Goal: Book appointment/travel/reservation

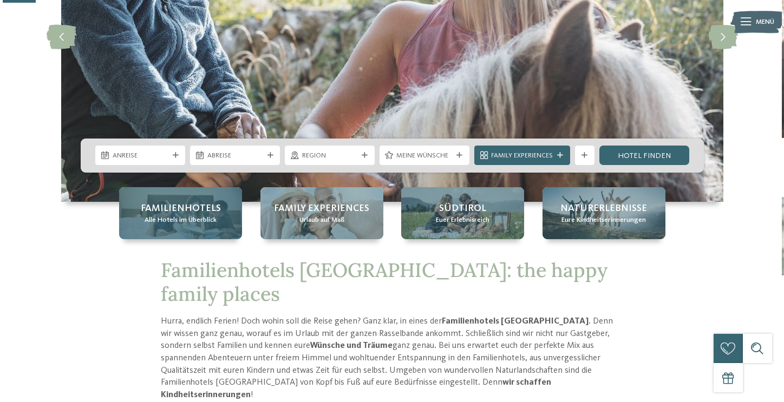
scroll to position [176, 0]
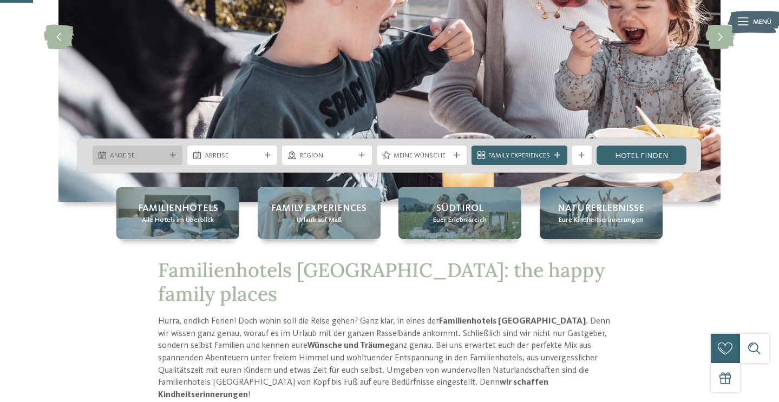
click at [170, 154] on icon at bounding box center [173, 156] width 6 height 6
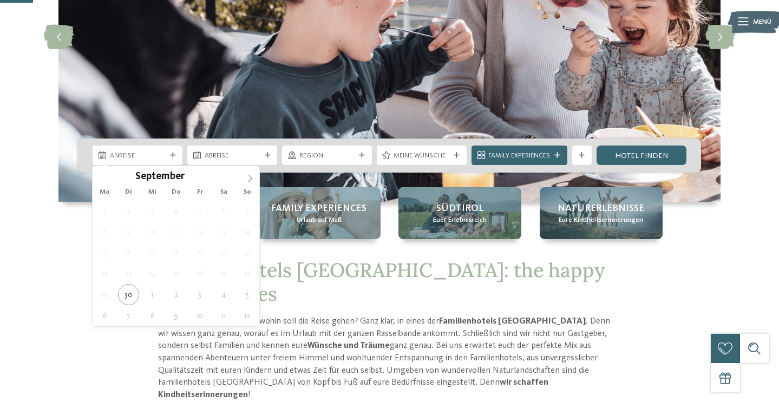
click at [253, 176] on icon at bounding box center [250, 179] width 8 height 8
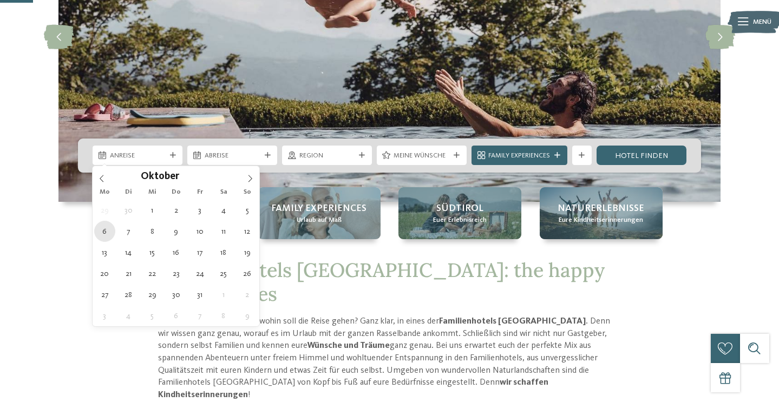
type div "06.10.2025"
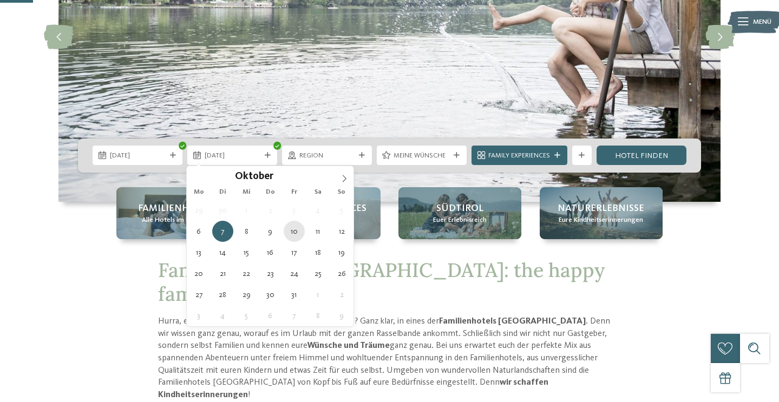
type div "10.10.2025"
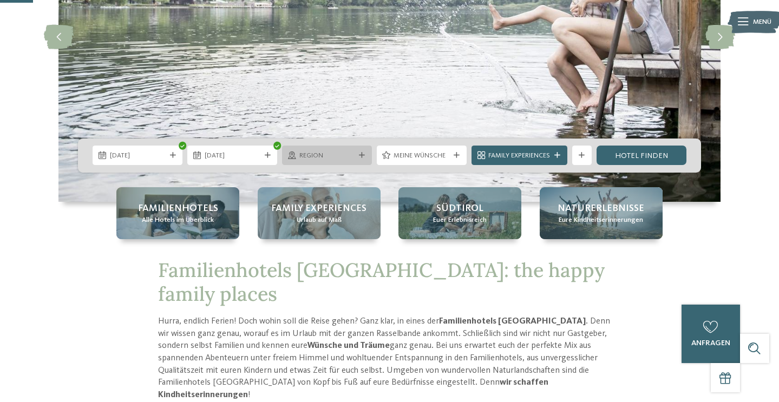
click at [357, 154] on div at bounding box center [362, 156] width 10 height 6
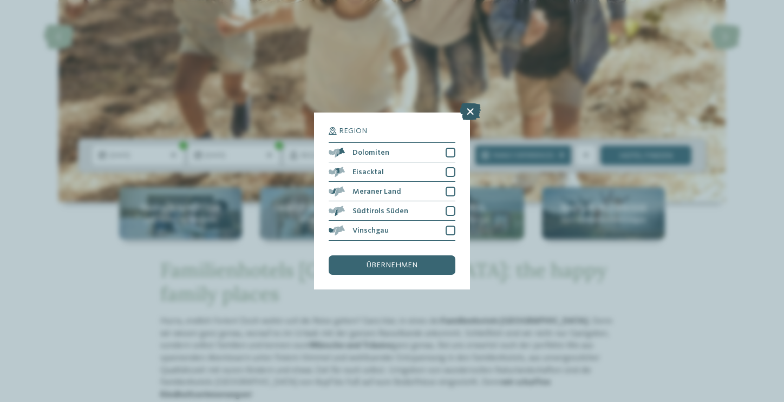
click at [473, 103] on icon at bounding box center [469, 111] width 21 height 17
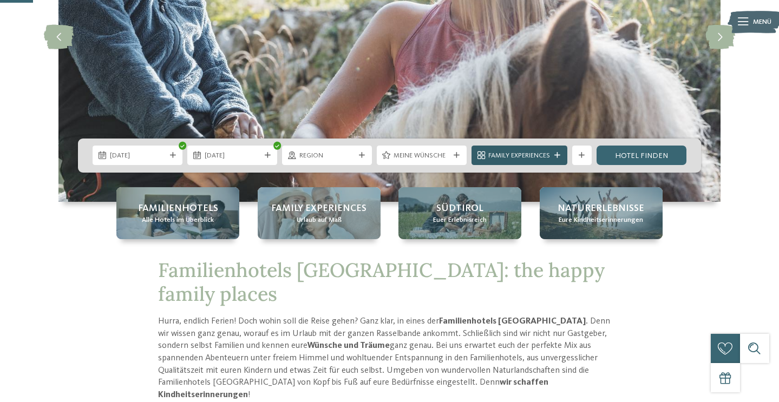
click at [512, 151] on span "Family Experiences" at bounding box center [519, 156] width 62 height 10
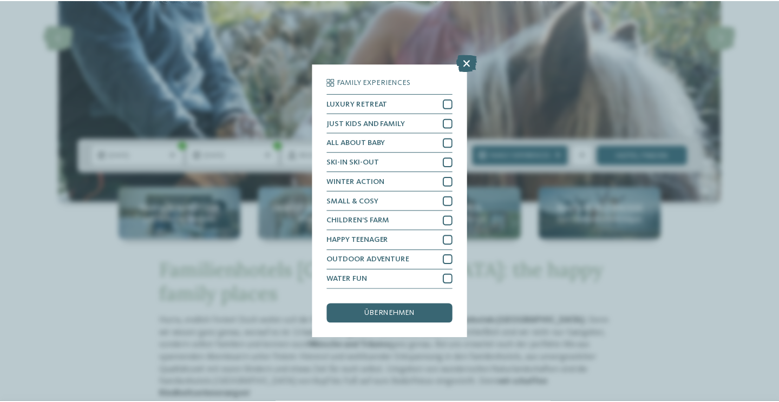
scroll to position [67, 0]
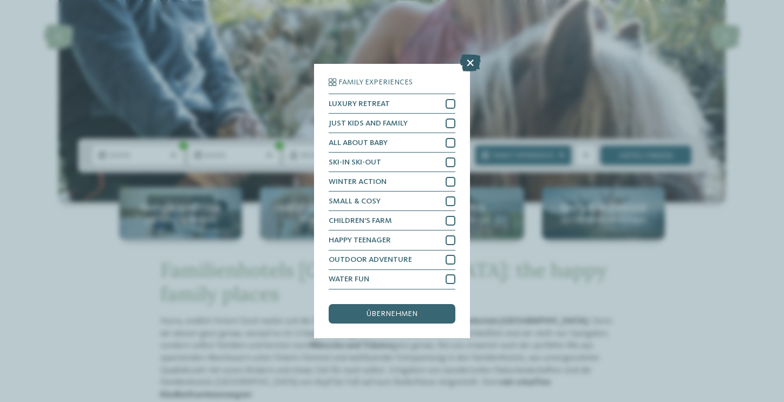
click at [469, 55] on icon at bounding box center [469, 63] width 21 height 17
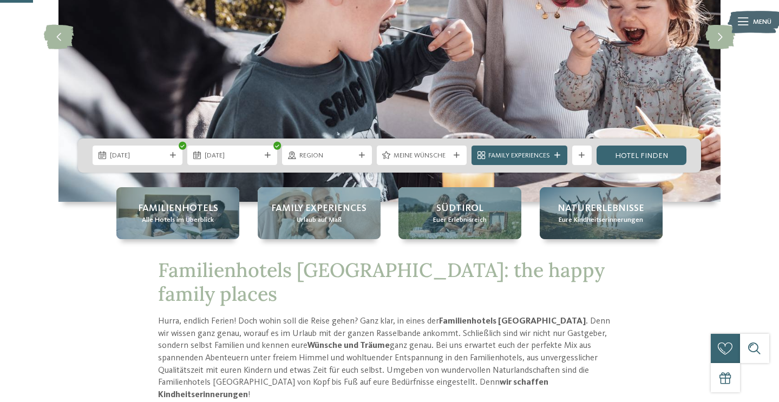
click at [623, 166] on div "06.10.2025 10.10.2025" at bounding box center [389, 156] width 623 height 34
click at [621, 154] on link "Hotel finden" at bounding box center [641, 155] width 90 height 19
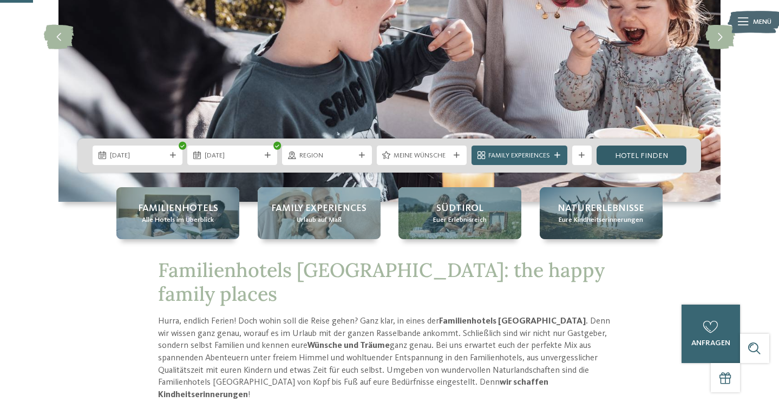
scroll to position [0, 0]
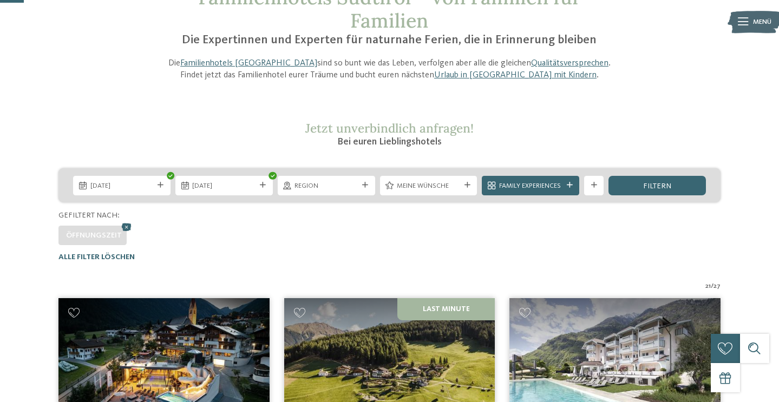
scroll to position [80, 0]
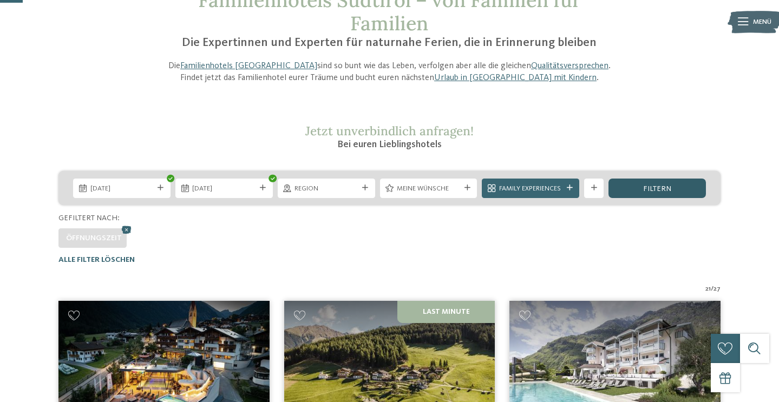
click at [636, 183] on div "filtern" at bounding box center [656, 188] width 97 height 19
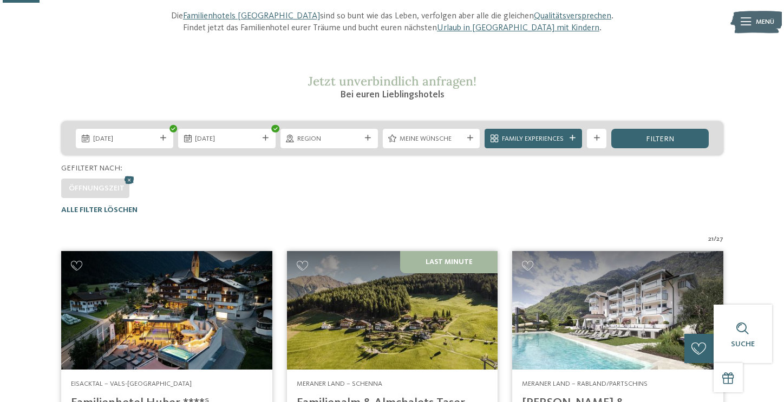
scroll to position [128, 0]
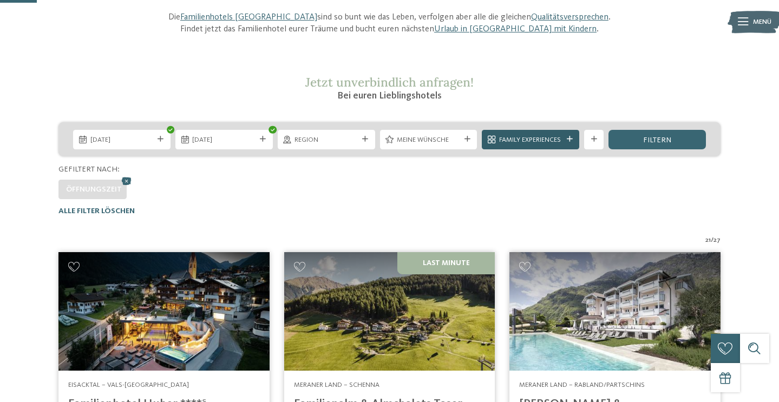
click at [568, 139] on icon at bounding box center [570, 139] width 6 height 6
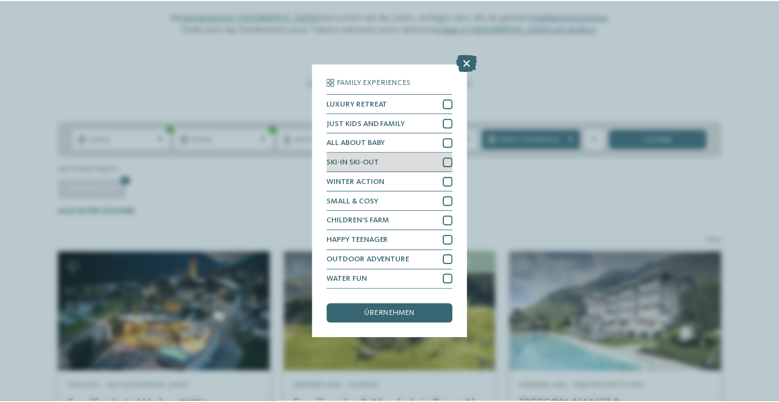
scroll to position [67, 0]
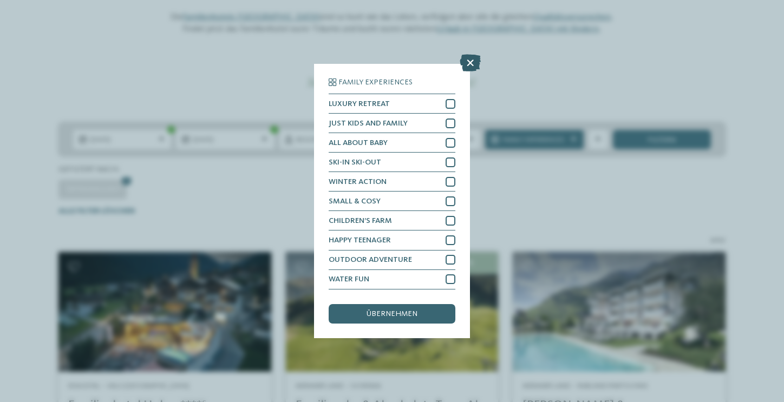
click at [471, 55] on icon at bounding box center [469, 63] width 21 height 17
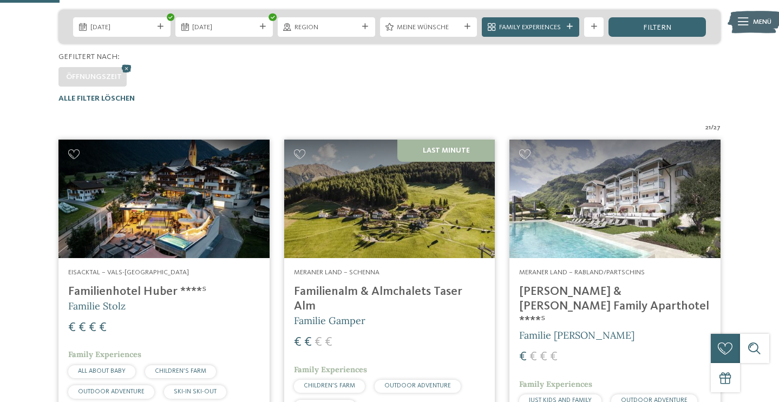
scroll to position [300, 0]
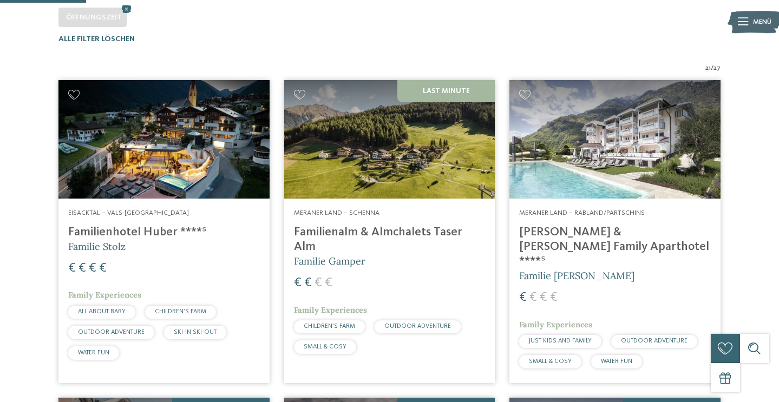
click at [423, 154] on img at bounding box center [389, 139] width 211 height 119
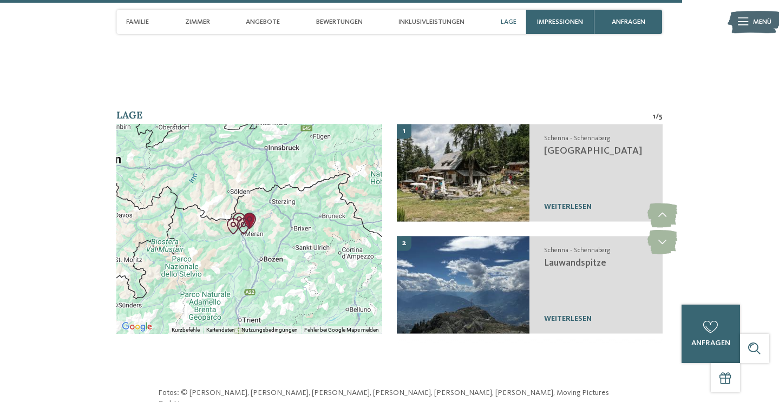
scroll to position [3387, 0]
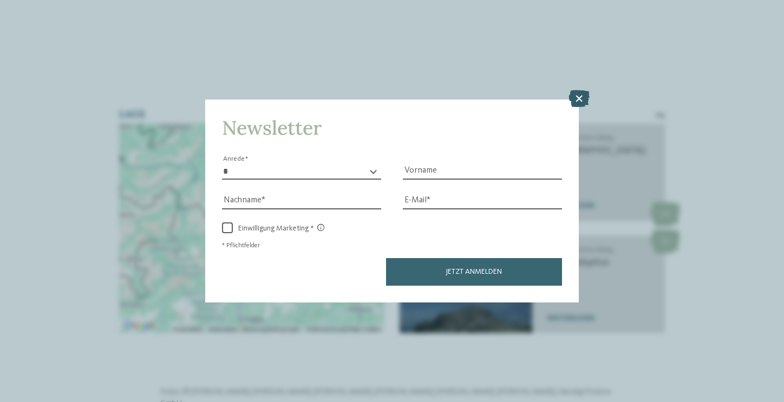
click at [578, 90] on icon at bounding box center [578, 98] width 21 height 17
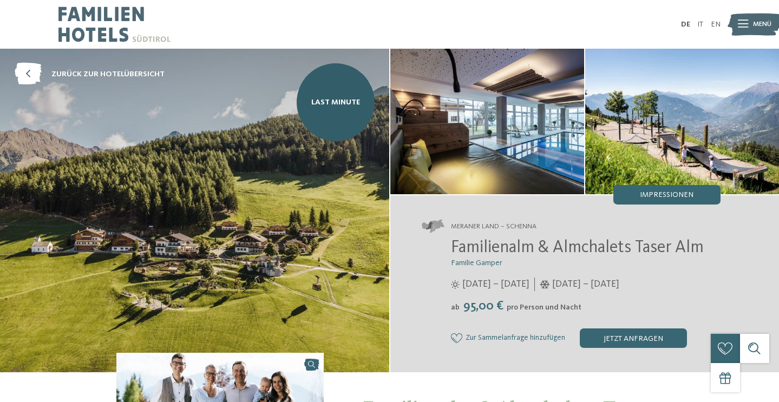
scroll to position [0, 0]
click at [501, 125] on img at bounding box center [487, 122] width 194 height 146
click at [347, 100] on span "Last Minute" at bounding box center [335, 102] width 49 height 11
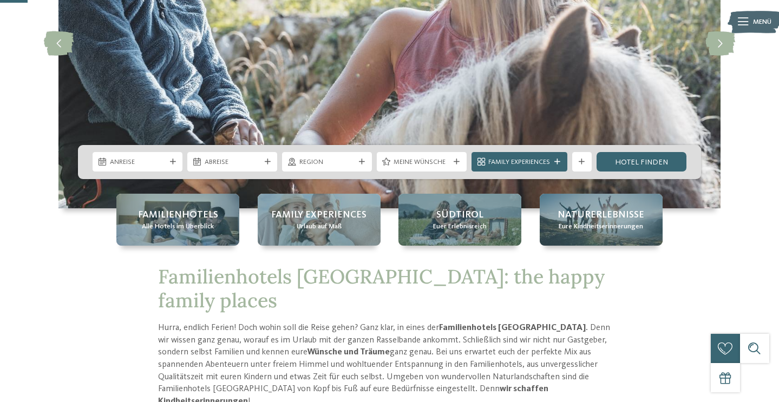
scroll to position [133, 0]
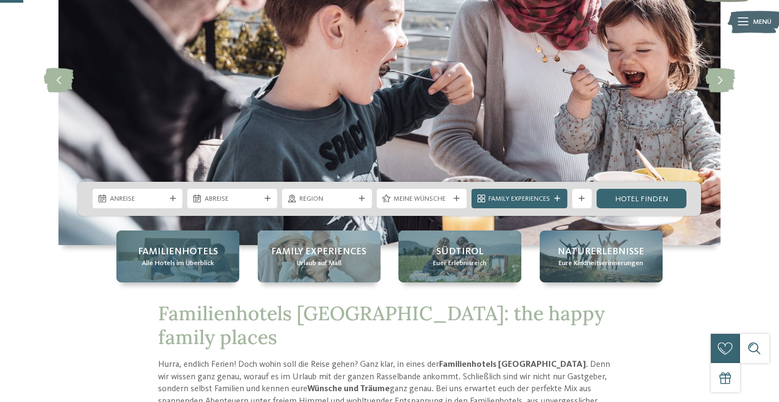
click at [193, 258] on span "Familienhotels" at bounding box center [178, 252] width 80 height 14
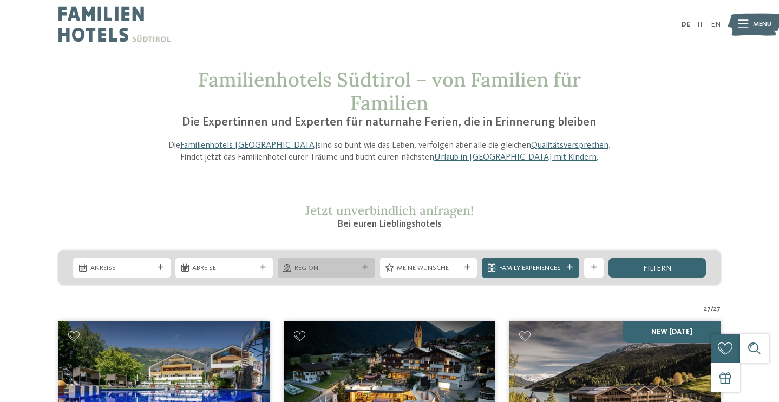
click at [365, 265] on icon at bounding box center [365, 268] width 6 height 6
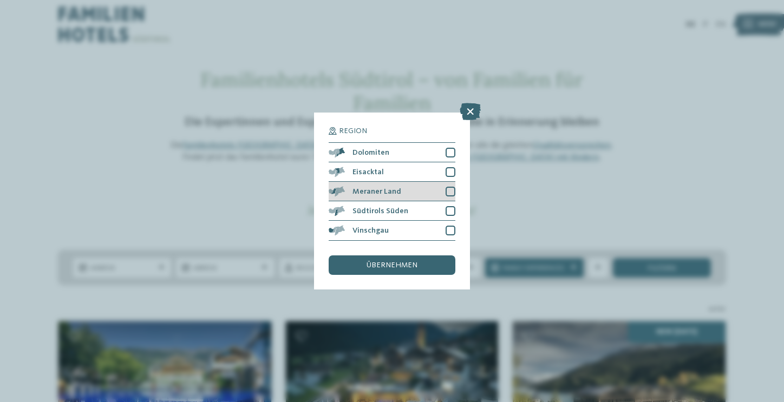
click at [451, 187] on div at bounding box center [450, 192] width 10 height 10
click at [451, 206] on div at bounding box center [450, 211] width 10 height 10
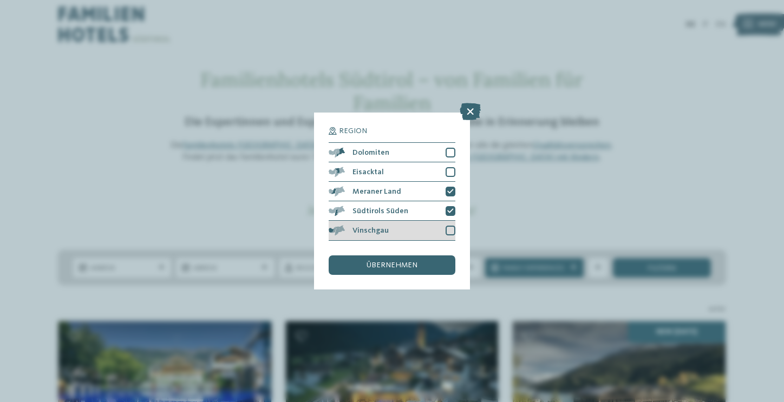
click at [449, 226] on div at bounding box center [450, 231] width 10 height 10
click at [403, 261] on span "übernehmen" at bounding box center [391, 265] width 51 height 8
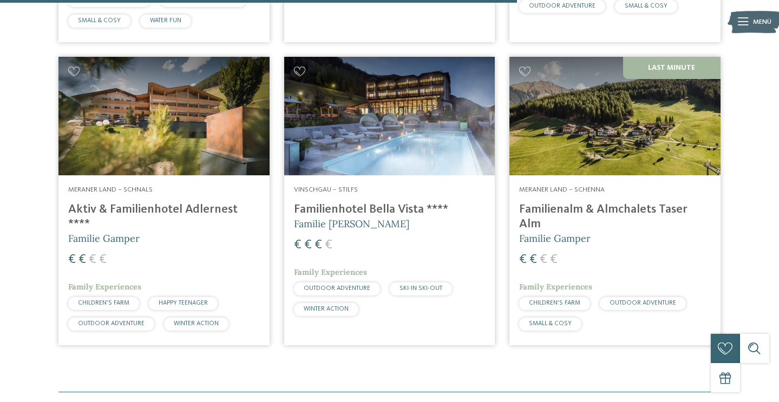
scroll to position [950, 0]
click at [233, 155] on img at bounding box center [163, 116] width 211 height 119
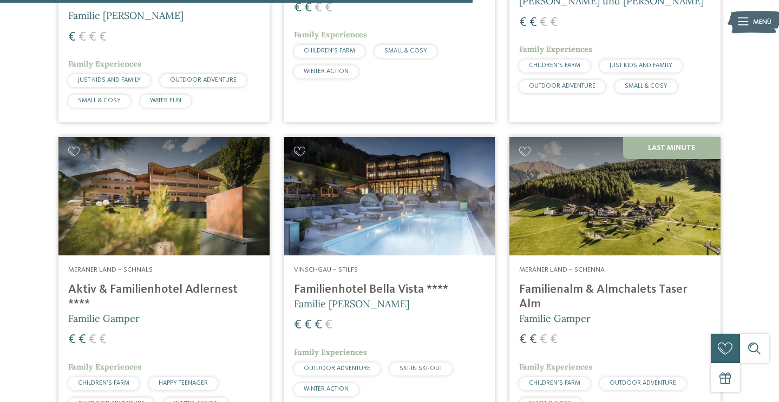
scroll to position [873, 0]
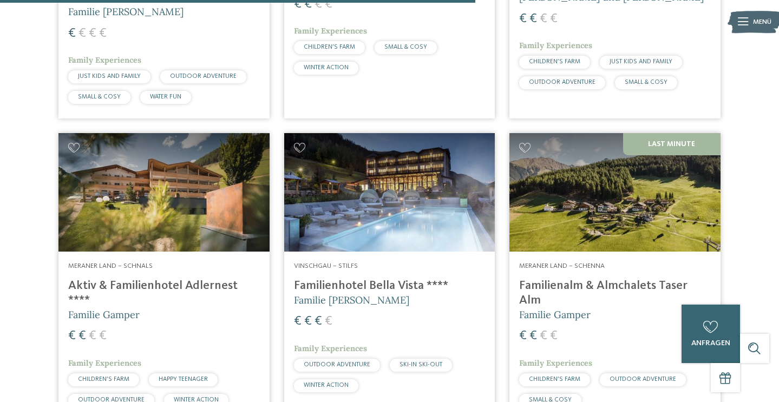
click at [373, 195] on img at bounding box center [389, 192] width 211 height 119
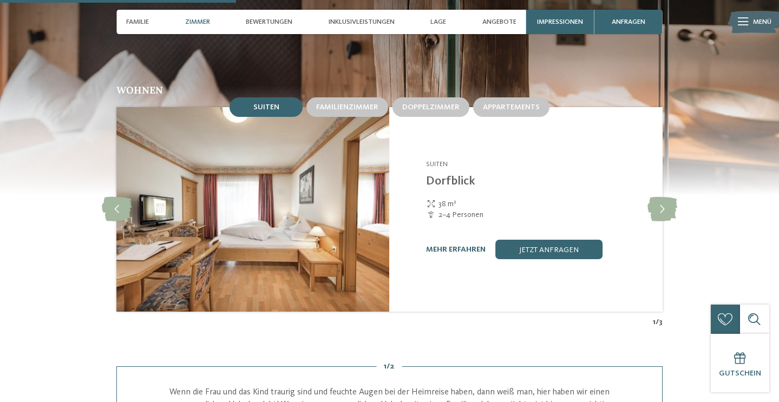
scroll to position [1015, 0]
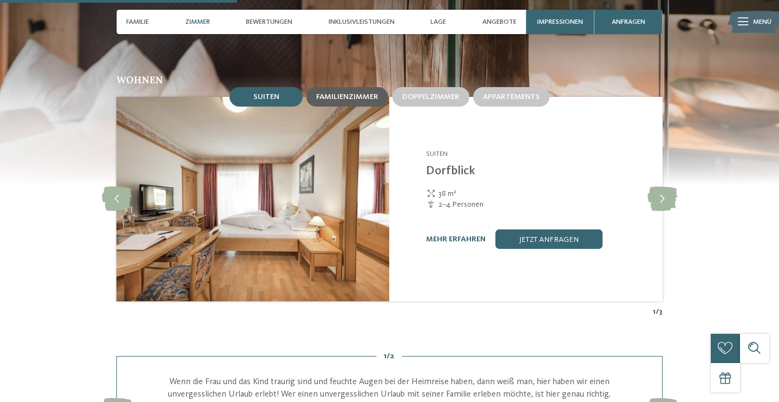
click at [353, 93] on span "Familienzimmer" at bounding box center [347, 97] width 62 height 8
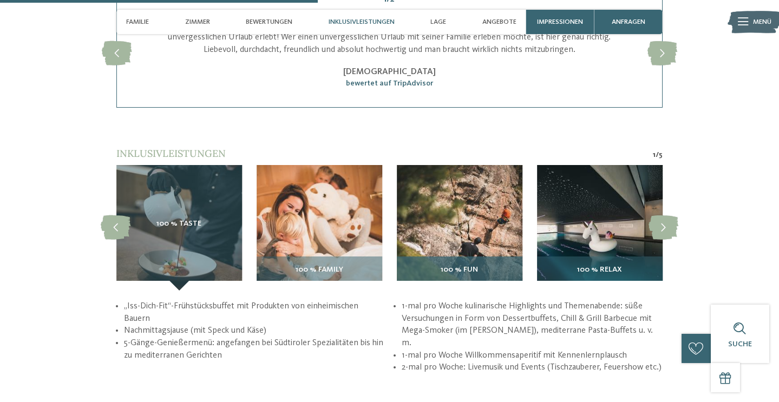
scroll to position [1370, 0]
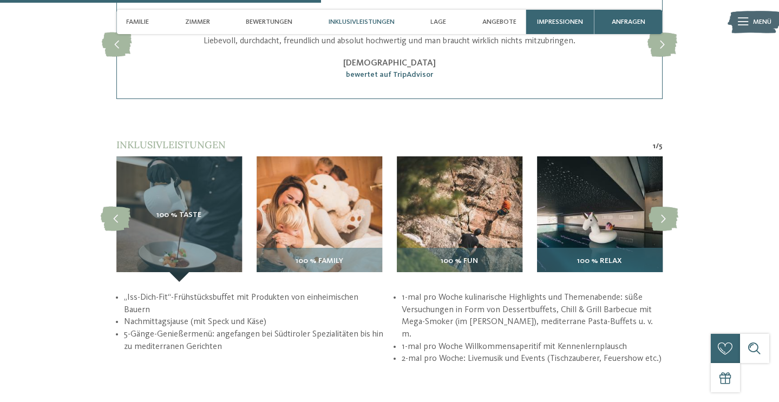
click at [569, 248] on div "100 % Relax" at bounding box center [600, 265] width 126 height 34
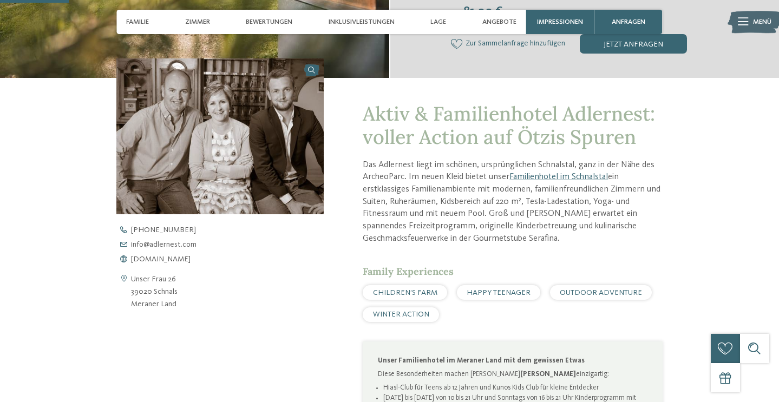
scroll to position [295, 0]
click at [138, 258] on span "[DOMAIN_NAME]" at bounding box center [161, 259] width 60 height 8
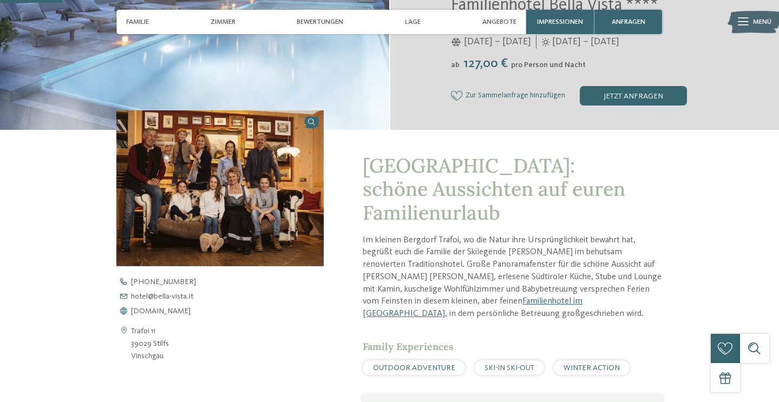
scroll to position [244, 0]
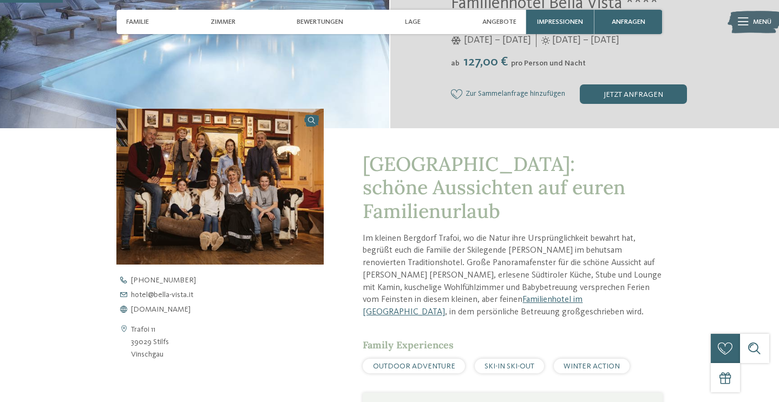
click at [229, 163] on img at bounding box center [219, 187] width 207 height 156
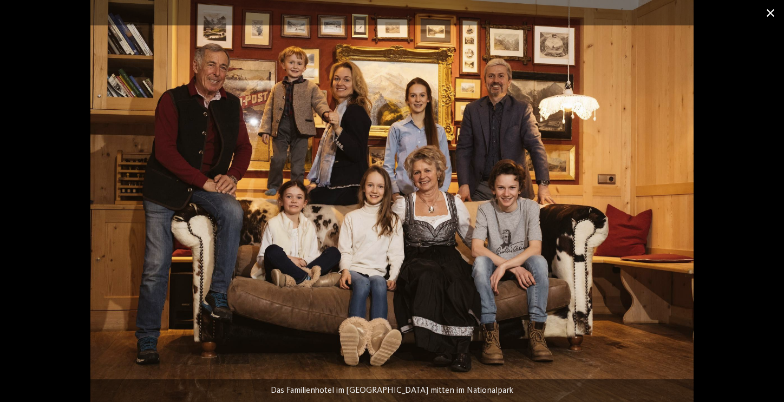
click at [771, 12] on span at bounding box center [769, 12] width 27 height 25
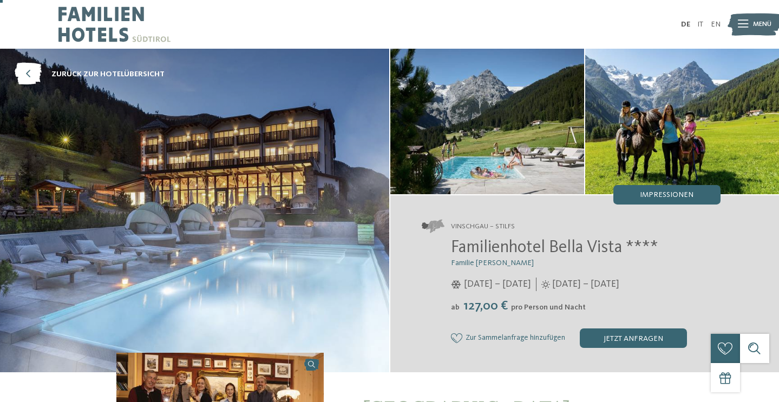
scroll to position [0, 0]
